Goal: Information Seeking & Learning: Learn about a topic

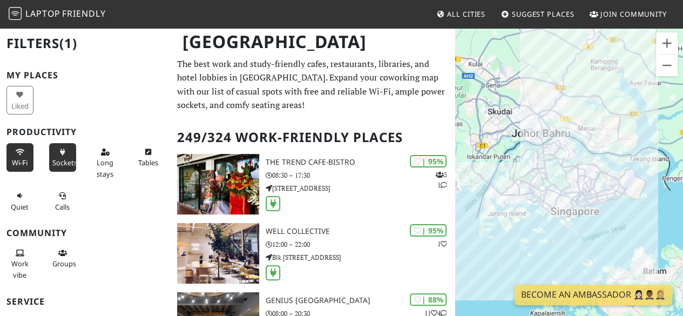
click at [12, 155] on button "Wi-Fi" at bounding box center [19, 157] width 27 height 29
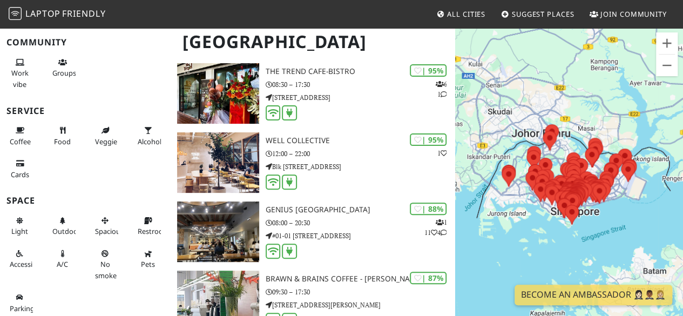
scroll to position [108, 0]
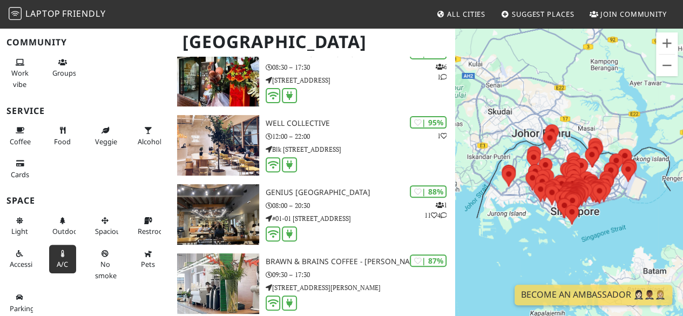
click at [57, 259] on span "A/C" at bounding box center [62, 264] width 11 height 10
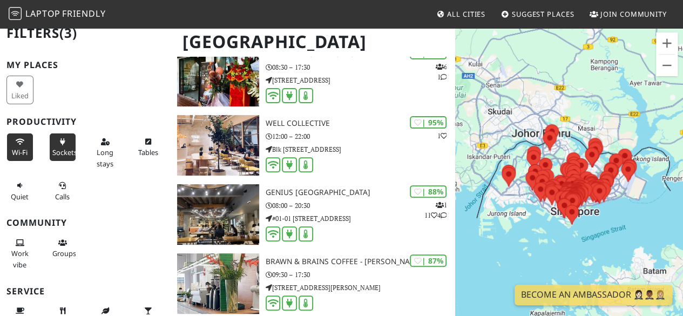
scroll to position [0, 0]
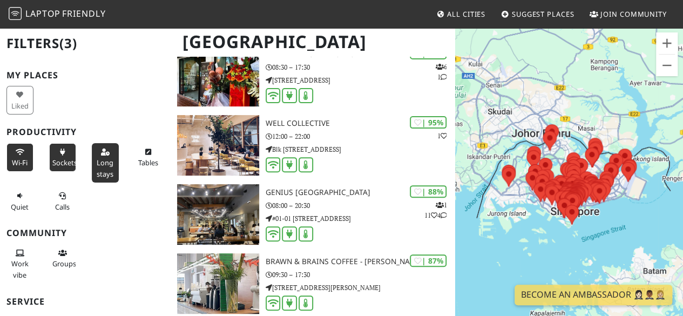
click at [92, 166] on button "Long stays" at bounding box center [105, 162] width 27 height 39
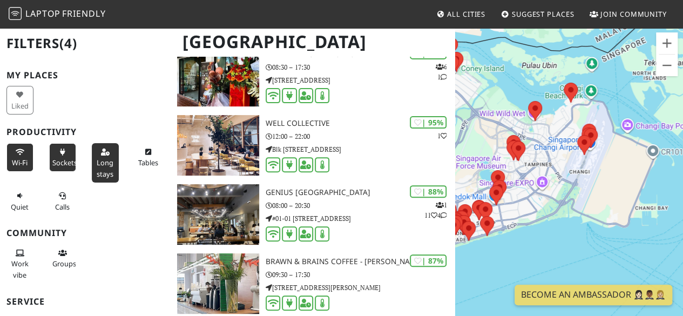
drag, startPoint x: 590, startPoint y: 152, endPoint x: 637, endPoint y: 218, distance: 80.9
click at [637, 218] on div at bounding box center [569, 185] width 228 height 316
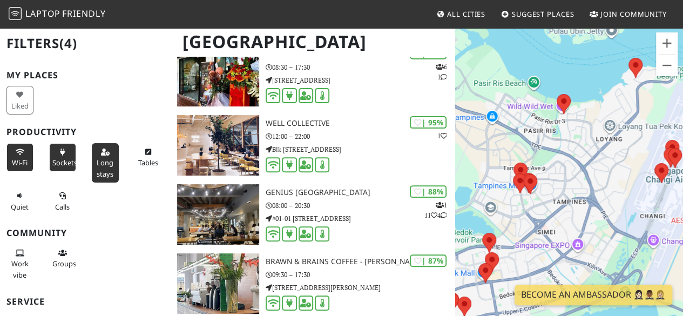
drag, startPoint x: 522, startPoint y: 167, endPoint x: 632, endPoint y: 222, distance: 122.6
click at [632, 222] on div at bounding box center [569, 185] width 228 height 316
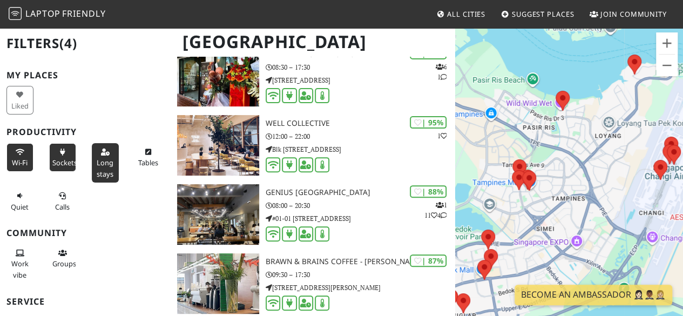
click at [526, 213] on div at bounding box center [569, 185] width 228 height 316
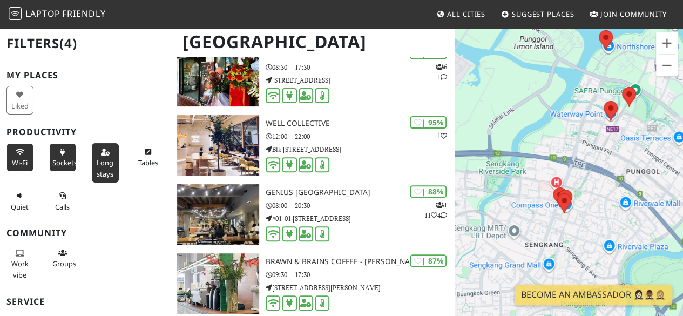
drag, startPoint x: 504, startPoint y: 170, endPoint x: 491, endPoint y: 81, distance: 89.5
click at [491, 81] on div at bounding box center [569, 185] width 228 height 316
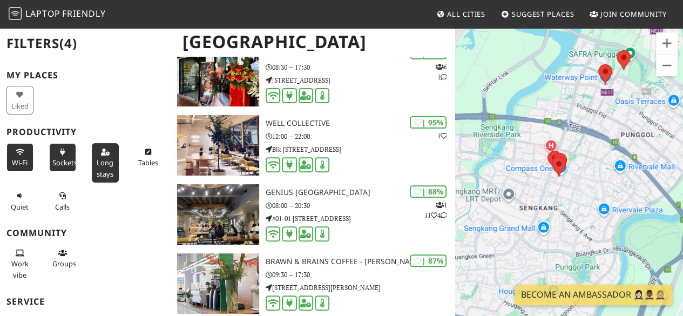
drag, startPoint x: 518, startPoint y: 186, endPoint x: 512, endPoint y: 147, distance: 38.8
click at [512, 147] on div at bounding box center [569, 185] width 228 height 316
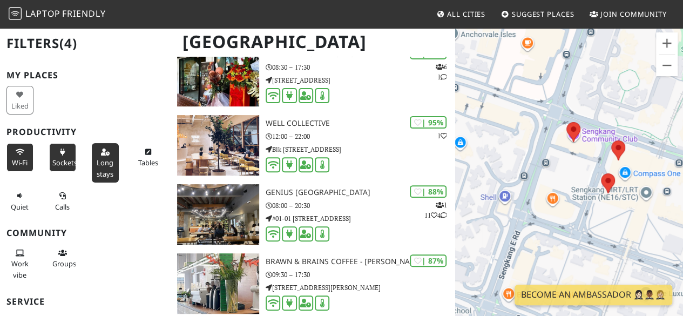
drag, startPoint x: 568, startPoint y: 178, endPoint x: 508, endPoint y: 171, distance: 60.3
click at [508, 171] on div at bounding box center [569, 185] width 228 height 316
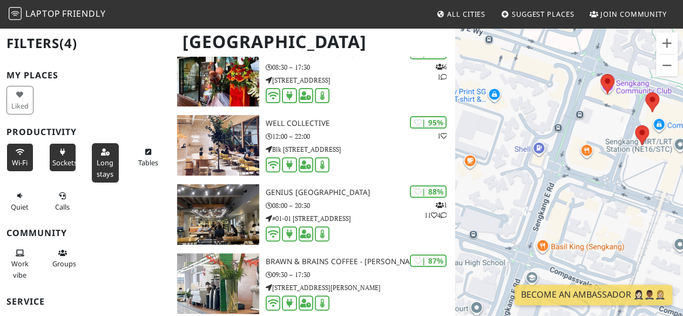
drag, startPoint x: 529, startPoint y: 248, endPoint x: 603, endPoint y: 168, distance: 108.5
click at [603, 168] on div at bounding box center [569, 185] width 228 height 316
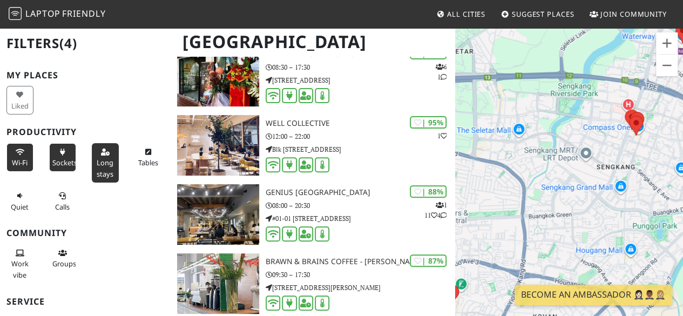
drag, startPoint x: 536, startPoint y: 197, endPoint x: 562, endPoint y: 154, distance: 50.3
click at [562, 154] on div at bounding box center [569, 185] width 228 height 316
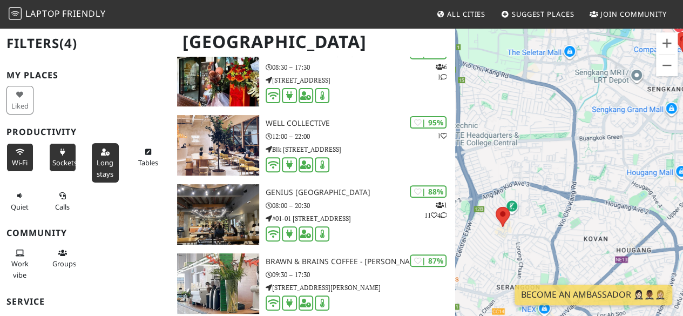
drag, startPoint x: 526, startPoint y: 218, endPoint x: 576, endPoint y: 138, distance: 95.1
click at [576, 138] on div at bounding box center [569, 185] width 228 height 316
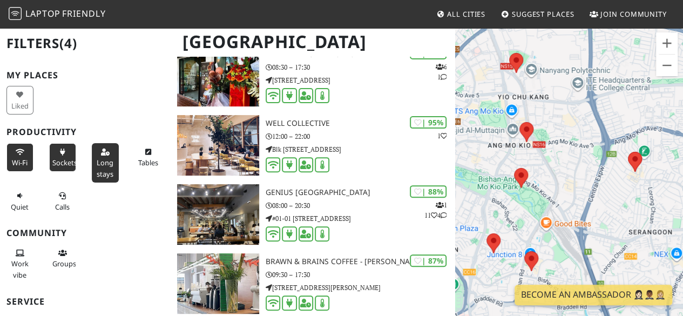
drag, startPoint x: 518, startPoint y: 223, endPoint x: 652, endPoint y: 166, distance: 145.5
click at [652, 166] on div at bounding box center [569, 185] width 228 height 316
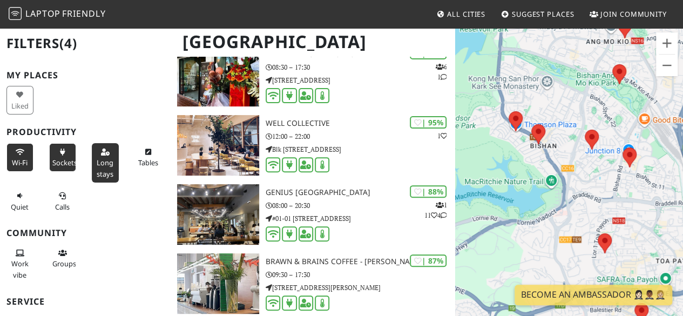
drag, startPoint x: 590, startPoint y: 241, endPoint x: 690, endPoint y: 133, distance: 146.6
click at [682, 133] on html "Laptop Friendly All Cities Suggest Places Join Community [GEOGRAPHIC_DATA] Filt…" at bounding box center [341, 50] width 683 height 316
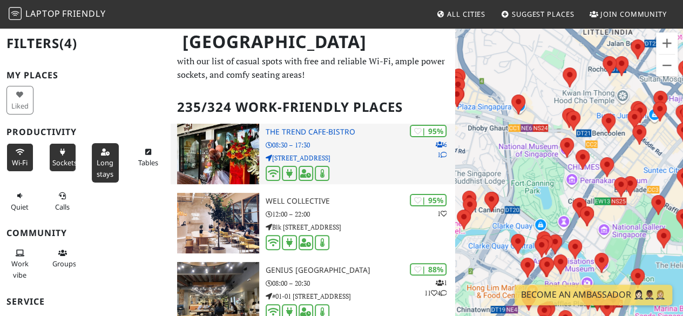
scroll to position [54, 0]
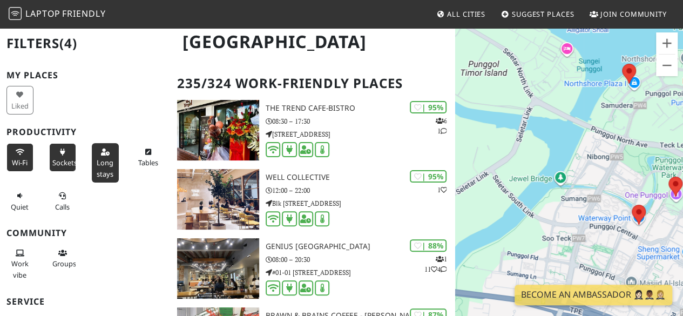
drag, startPoint x: 568, startPoint y: 165, endPoint x: 588, endPoint y: 103, distance: 65.2
click at [588, 103] on div at bounding box center [569, 185] width 228 height 316
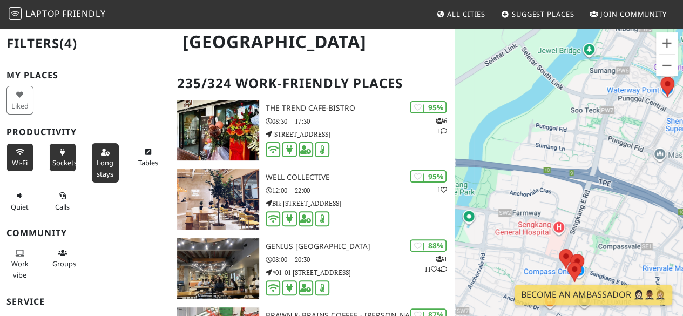
drag, startPoint x: 556, startPoint y: 207, endPoint x: 568, endPoint y: 96, distance: 111.8
click at [568, 96] on div at bounding box center [569, 185] width 228 height 316
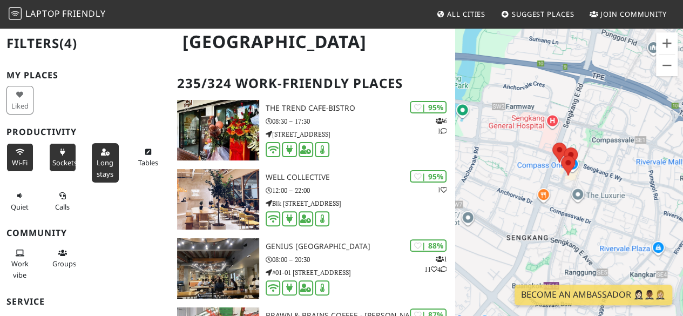
drag, startPoint x: 547, startPoint y: 192, endPoint x: 539, endPoint y: 93, distance: 98.6
click at [539, 93] on div at bounding box center [569, 185] width 228 height 316
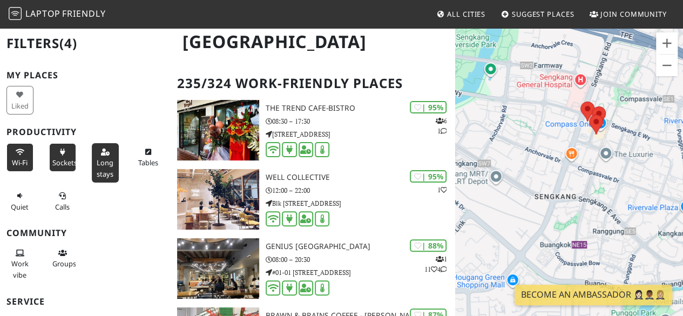
drag, startPoint x: 525, startPoint y: 158, endPoint x: 603, endPoint y: 66, distance: 121.0
click at [603, 66] on div at bounding box center [569, 185] width 228 height 316
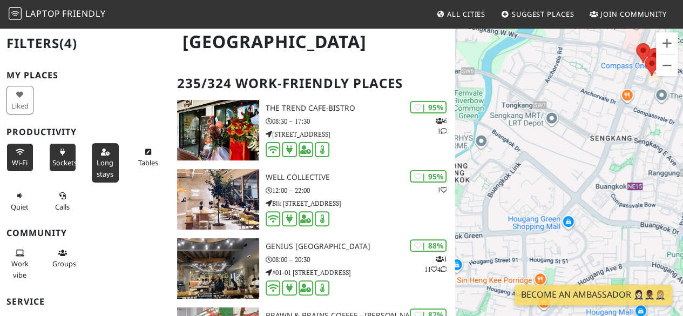
drag, startPoint x: 536, startPoint y: 188, endPoint x: 627, endPoint y: 84, distance: 138.1
click at [627, 84] on div at bounding box center [569, 185] width 228 height 316
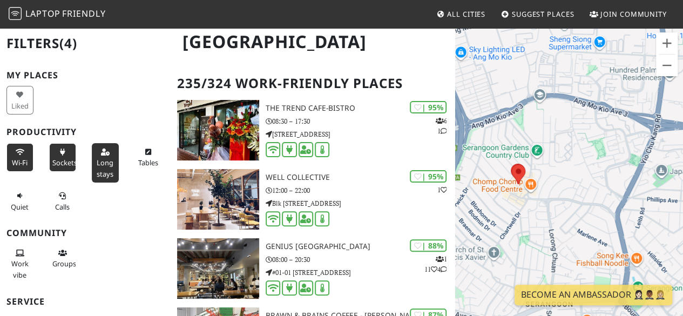
drag, startPoint x: 559, startPoint y: 183, endPoint x: 626, endPoint y: 137, distance: 81.7
click at [626, 137] on div at bounding box center [569, 185] width 228 height 316
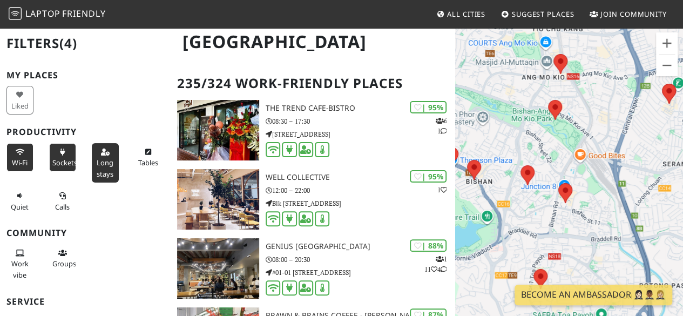
drag, startPoint x: 557, startPoint y: 194, endPoint x: 665, endPoint y: 124, distance: 128.7
click at [665, 124] on div at bounding box center [569, 185] width 228 height 316
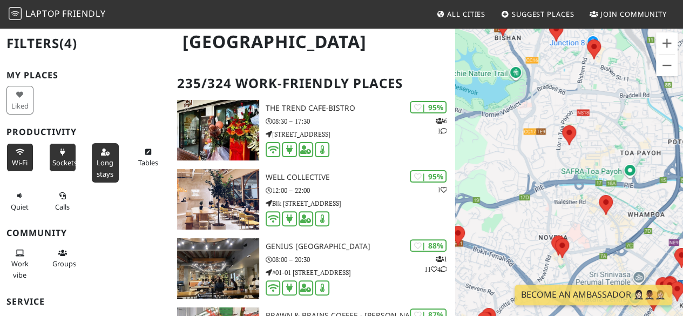
drag, startPoint x: 612, startPoint y: 212, endPoint x: 634, endPoint y: 78, distance: 136.1
click at [634, 78] on div at bounding box center [569, 185] width 228 height 316
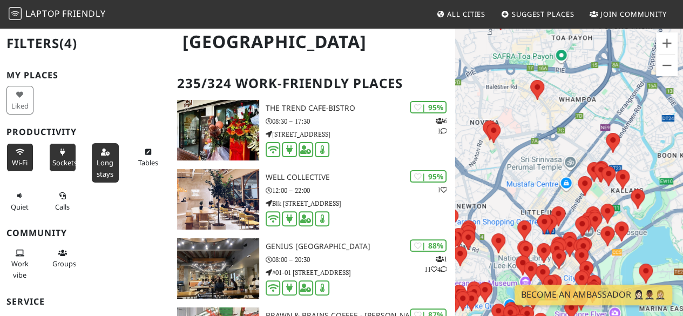
drag, startPoint x: 647, startPoint y: 210, endPoint x: 575, endPoint y: 85, distance: 144.0
click at [575, 85] on div at bounding box center [569, 185] width 228 height 316
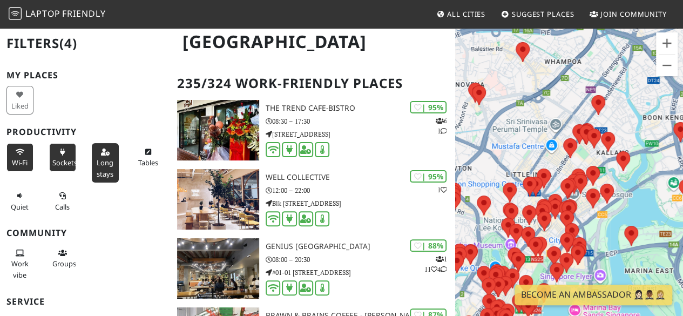
drag, startPoint x: 665, startPoint y: 153, endPoint x: 648, endPoint y: 118, distance: 39.6
click at [648, 118] on div at bounding box center [569, 185] width 228 height 316
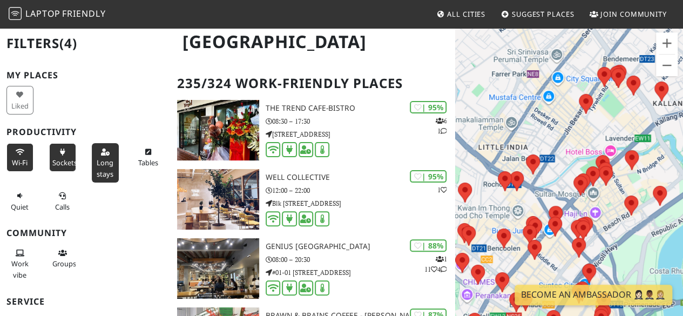
drag, startPoint x: 600, startPoint y: 157, endPoint x: 690, endPoint y: 76, distance: 121.1
click at [682, 76] on html "Laptop Friendly All Cities Suggest Places Join Community [GEOGRAPHIC_DATA] Filt…" at bounding box center [341, 104] width 683 height 316
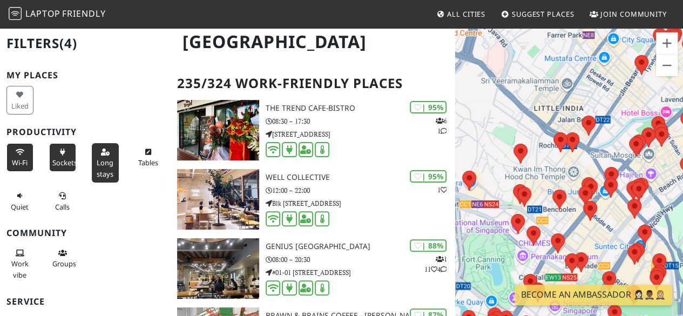
drag, startPoint x: 581, startPoint y: 146, endPoint x: 629, endPoint y: 120, distance: 54.8
click at [629, 120] on div at bounding box center [569, 185] width 228 height 316
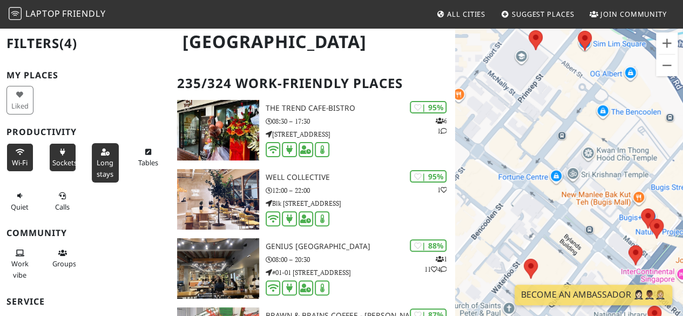
drag, startPoint x: 530, startPoint y: 177, endPoint x: 493, endPoint y: 87, distance: 97.3
click at [493, 87] on div at bounding box center [569, 185] width 228 height 316
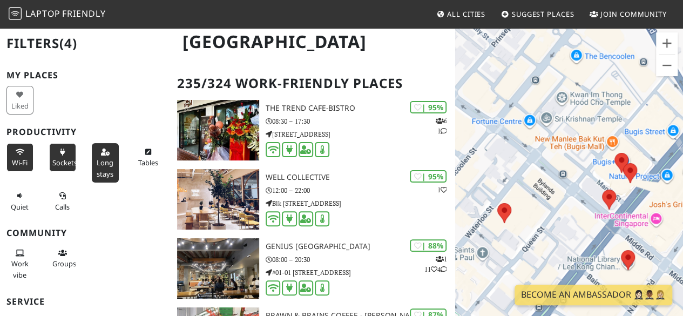
drag, startPoint x: 572, startPoint y: 159, endPoint x: 547, endPoint y: 112, distance: 53.4
click at [547, 112] on div at bounding box center [569, 185] width 228 height 316
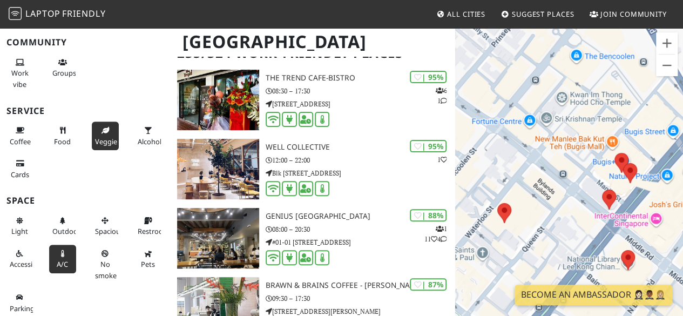
scroll to position [108, 0]
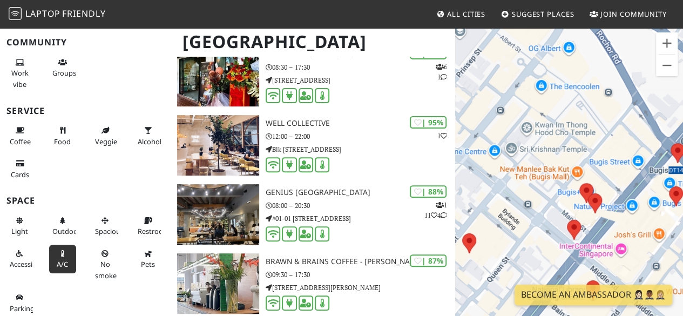
drag, startPoint x: 590, startPoint y: 120, endPoint x: 492, endPoint y: 213, distance: 134.8
click at [492, 213] on div at bounding box center [569, 185] width 228 height 316
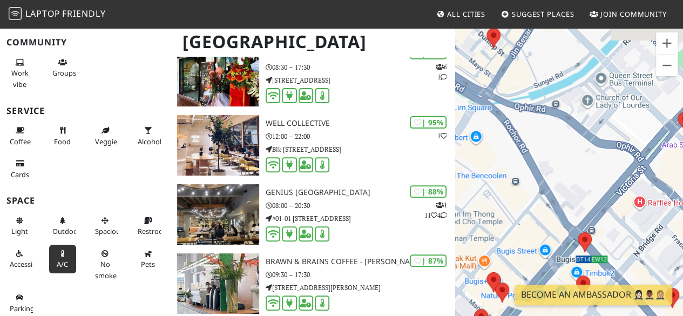
drag, startPoint x: 617, startPoint y: 106, endPoint x: 515, endPoint y: 198, distance: 137.1
click at [515, 198] on div at bounding box center [569, 185] width 228 height 316
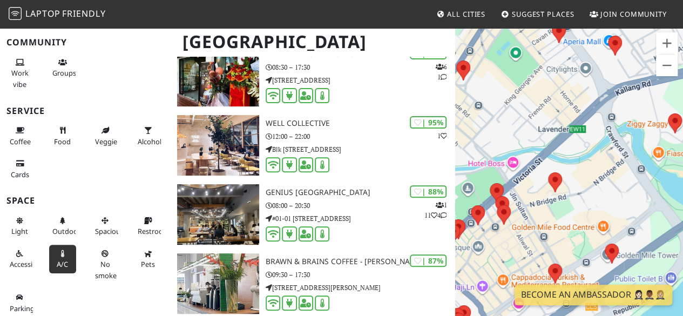
drag, startPoint x: 620, startPoint y: 124, endPoint x: 501, endPoint y: 177, distance: 130.2
click at [501, 177] on div at bounding box center [569, 185] width 228 height 316
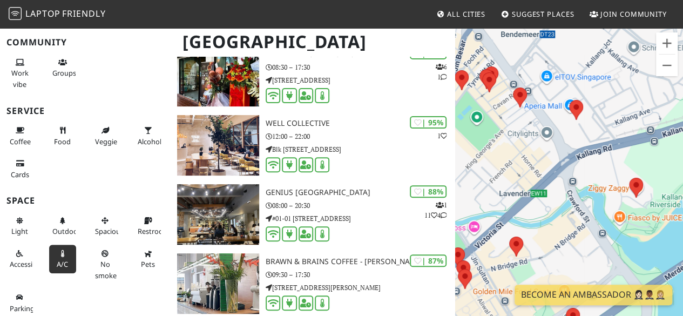
drag, startPoint x: 599, startPoint y: 167, endPoint x: 568, endPoint y: 218, distance: 60.1
click at [568, 218] on div at bounding box center [569, 185] width 228 height 316
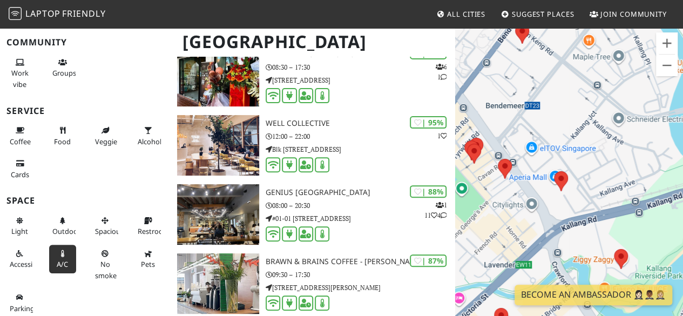
drag, startPoint x: 557, startPoint y: 214, endPoint x: 574, endPoint y: 242, distance: 31.9
click at [573, 241] on div at bounding box center [569, 185] width 228 height 316
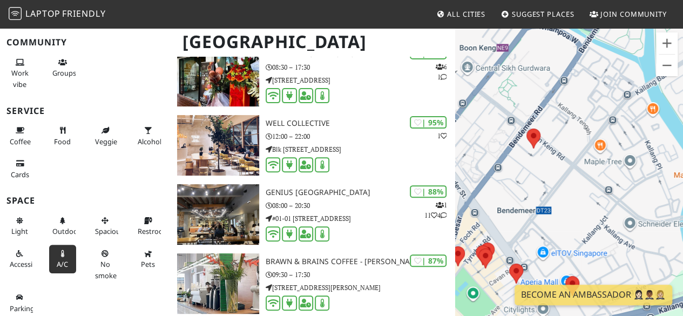
drag, startPoint x: 611, startPoint y: 134, endPoint x: 605, endPoint y: 236, distance: 101.6
click at [605, 236] on div at bounding box center [569, 185] width 228 height 316
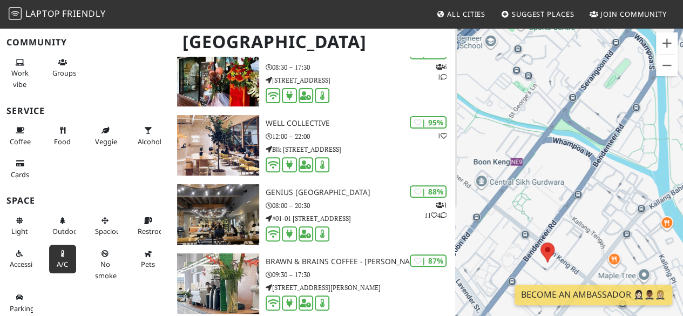
drag, startPoint x: 615, startPoint y: 135, endPoint x: 630, endPoint y: 240, distance: 105.8
click at [630, 240] on div at bounding box center [569, 185] width 228 height 316
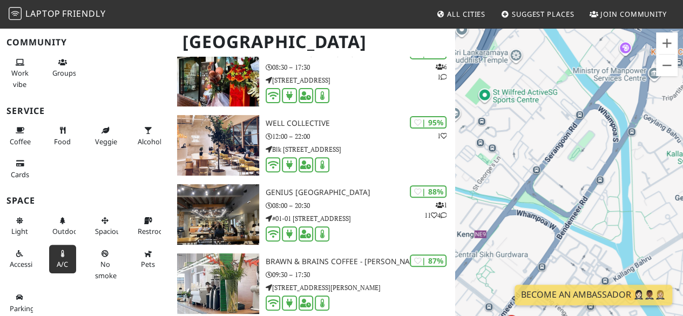
drag, startPoint x: 603, startPoint y: 234, endPoint x: 592, endPoint y: 255, distance: 24.4
click at [592, 255] on div at bounding box center [569, 185] width 228 height 316
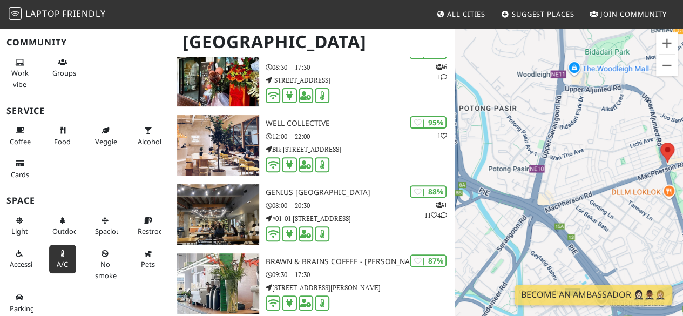
drag, startPoint x: 585, startPoint y: 178, endPoint x: 541, endPoint y: 234, distance: 71.5
click at [541, 234] on div at bounding box center [569, 185] width 228 height 316
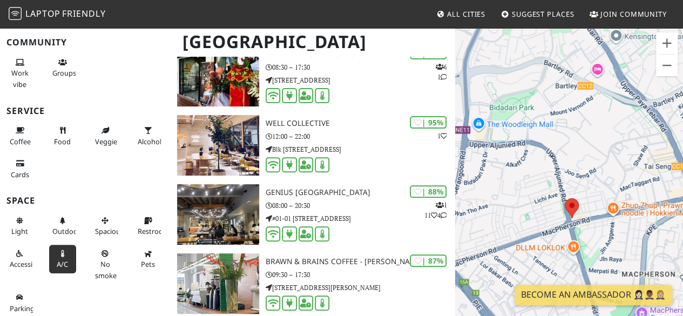
drag, startPoint x: 605, startPoint y: 178, endPoint x: 529, endPoint y: 202, distance: 80.6
click at [529, 202] on div at bounding box center [569, 185] width 228 height 316
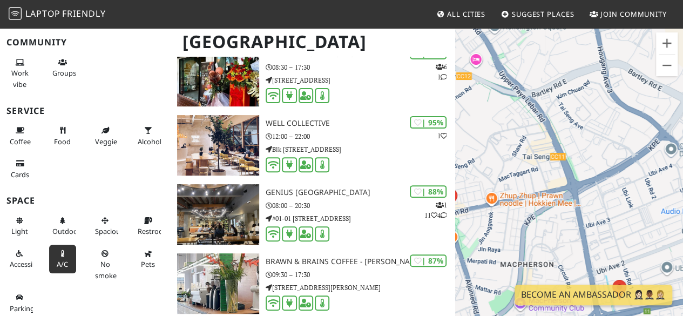
drag, startPoint x: 645, startPoint y: 178, endPoint x: 517, endPoint y: 208, distance: 131.9
click at [517, 208] on div at bounding box center [569, 185] width 228 height 316
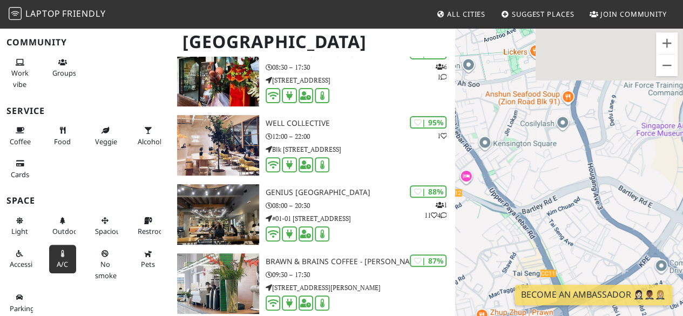
drag, startPoint x: 606, startPoint y: 120, endPoint x: 603, endPoint y: 233, distance: 112.3
click at [603, 233] on div at bounding box center [569, 185] width 228 height 316
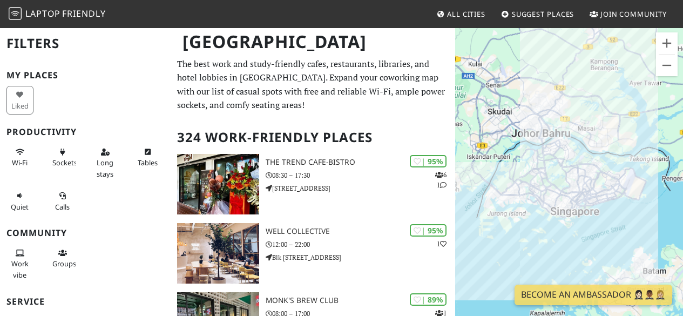
scroll to position [108, 0]
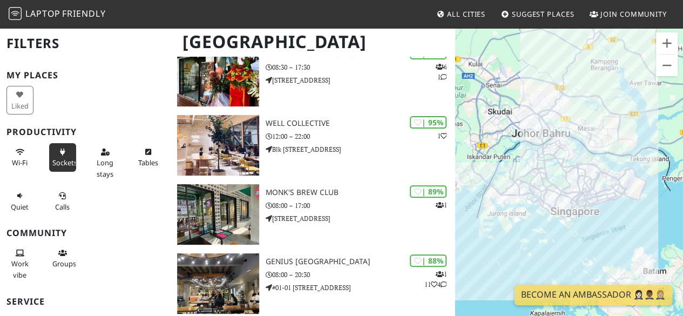
click at [64, 153] on button "Sockets" at bounding box center [62, 157] width 27 height 29
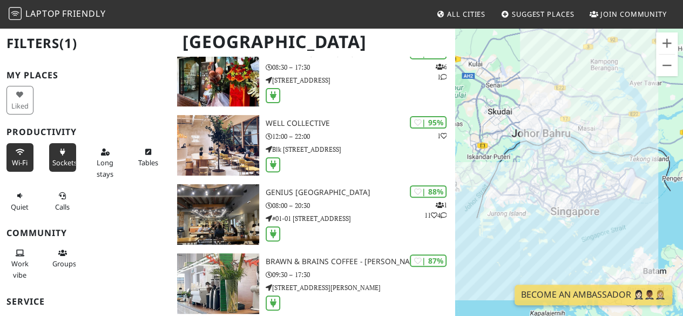
click at [30, 153] on button "Wi-Fi" at bounding box center [19, 157] width 27 height 29
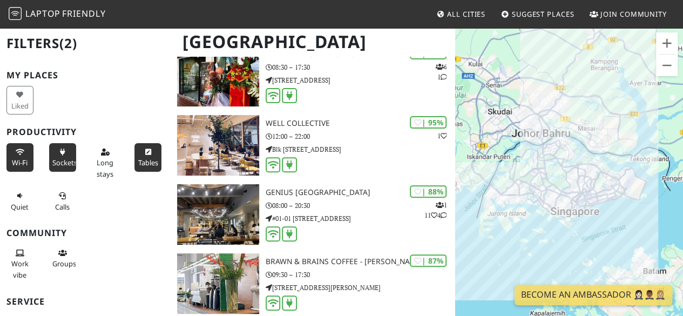
click at [134, 154] on button "Tables" at bounding box center [147, 157] width 27 height 29
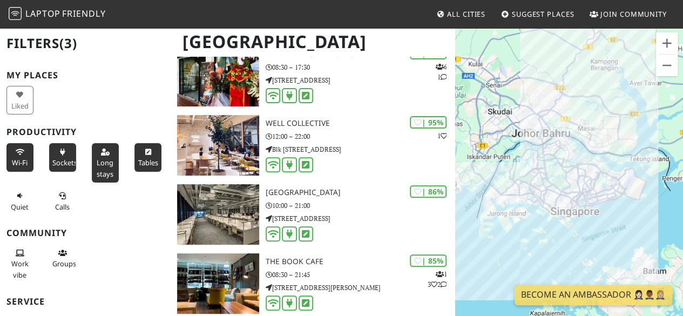
click at [109, 156] on button "Long stays" at bounding box center [105, 162] width 27 height 39
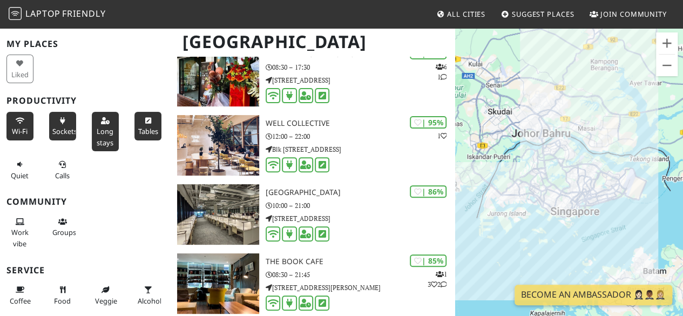
scroll to position [54, 0]
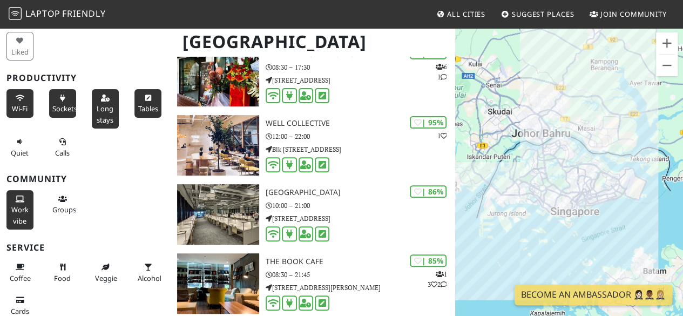
click at [28, 201] on button "Work vibe" at bounding box center [19, 209] width 27 height 39
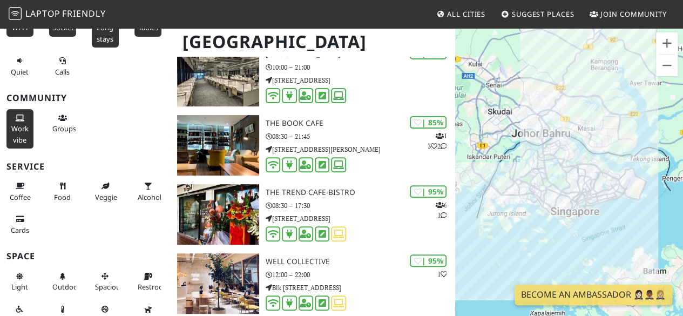
scroll to position [162, 0]
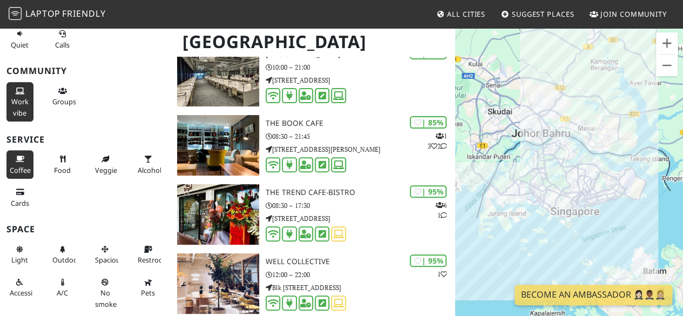
click at [24, 160] on button "Coffee" at bounding box center [19, 164] width 27 height 29
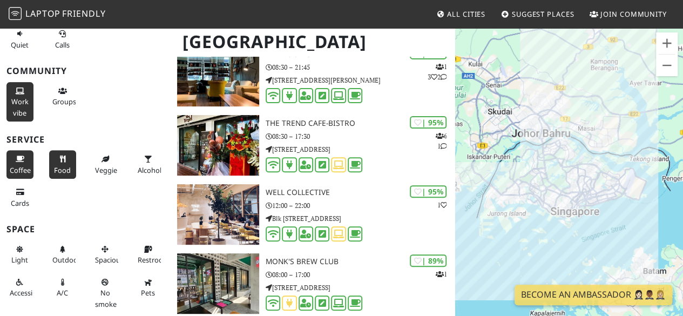
click at [54, 160] on button "Food" at bounding box center [62, 164] width 27 height 29
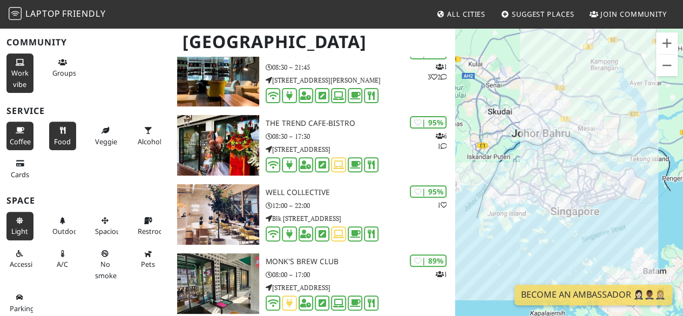
click at [28, 220] on button "Light" at bounding box center [19, 226] width 27 height 29
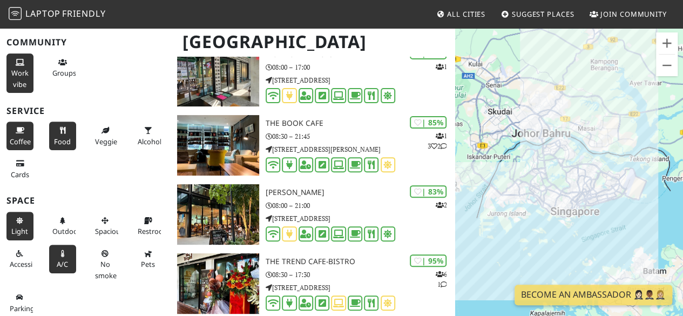
click at [51, 260] on button "A/C" at bounding box center [62, 258] width 27 height 29
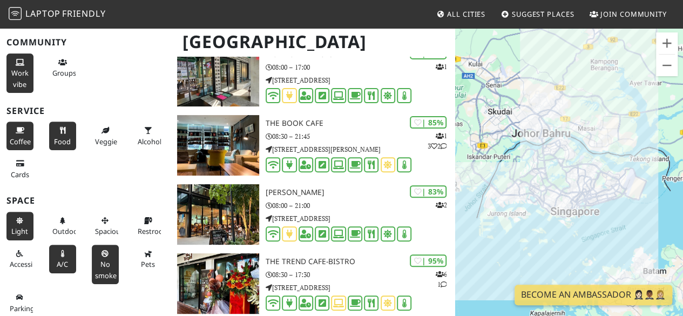
click at [107, 257] on button "No smoke" at bounding box center [105, 263] width 27 height 39
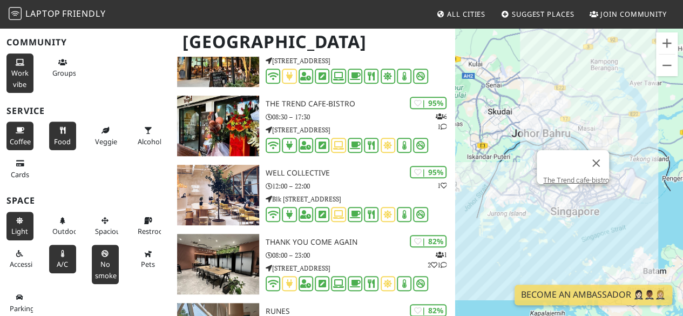
scroll to position [270, 0]
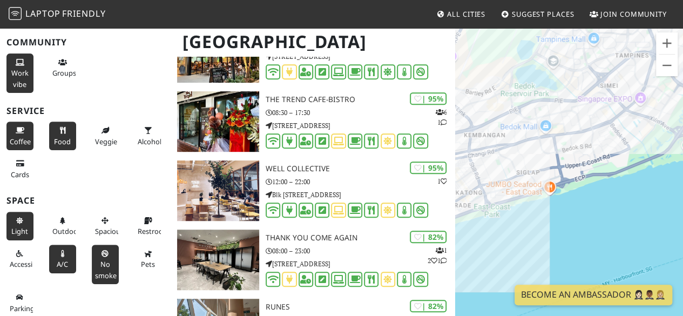
drag, startPoint x: 565, startPoint y: 193, endPoint x: 678, endPoint y: 246, distance: 125.1
click at [678, 246] on div at bounding box center [569, 185] width 228 height 316
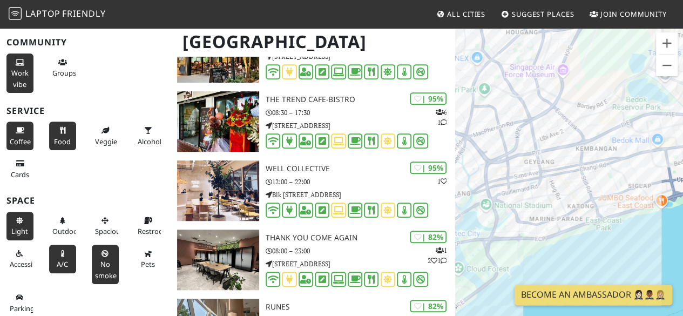
drag, startPoint x: 601, startPoint y: 240, endPoint x: 690, endPoint y: 242, distance: 88.5
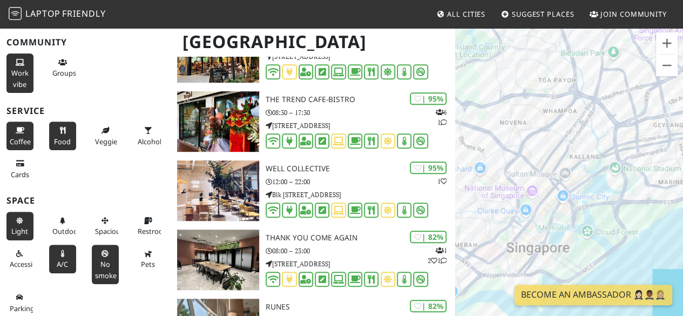
drag, startPoint x: 542, startPoint y: 242, endPoint x: 665, endPoint y: 203, distance: 128.9
click at [665, 203] on div at bounding box center [569, 185] width 228 height 316
